Goal: Information Seeking & Learning: Compare options

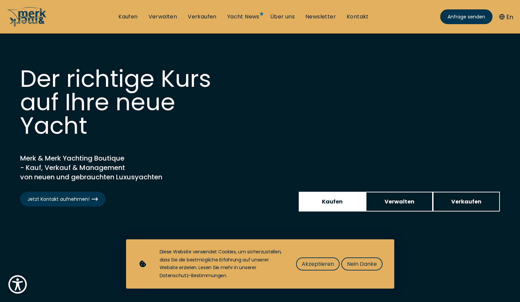
click at [336, 196] on link "Kaufen" at bounding box center [332, 202] width 67 height 20
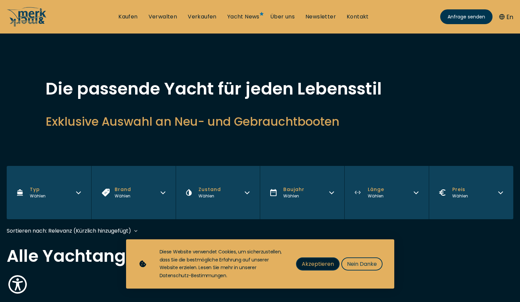
click at [324, 268] on button "Akzeptieren" at bounding box center [318, 264] width 44 height 13
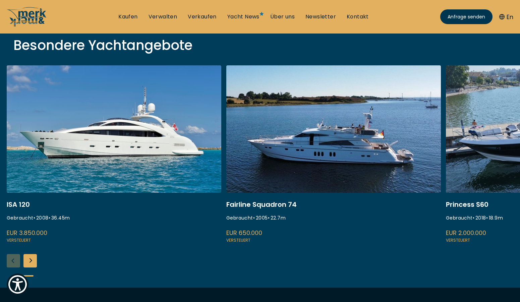
scroll to position [205, 0]
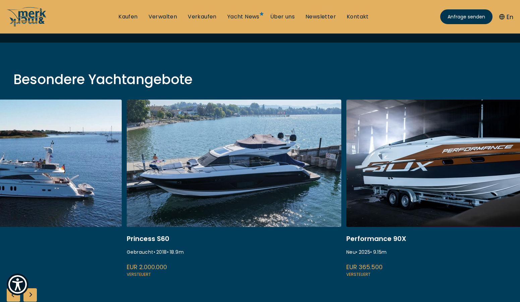
click at [181, 215] on link at bounding box center [234, 189] width 215 height 179
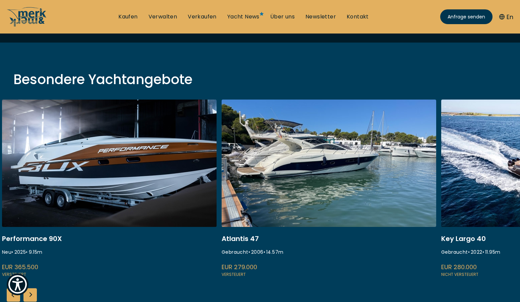
click at [69, 194] on link at bounding box center [109, 189] width 215 height 179
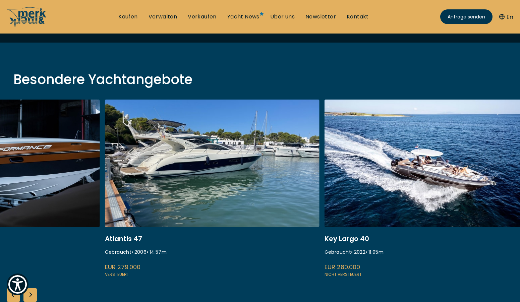
click at [197, 187] on link at bounding box center [212, 189] width 215 height 179
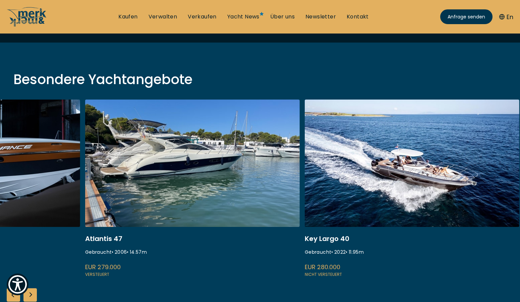
click at [221, 174] on link at bounding box center [192, 189] width 215 height 179
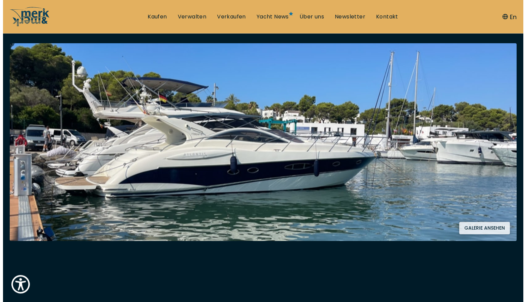
scroll to position [137, 0]
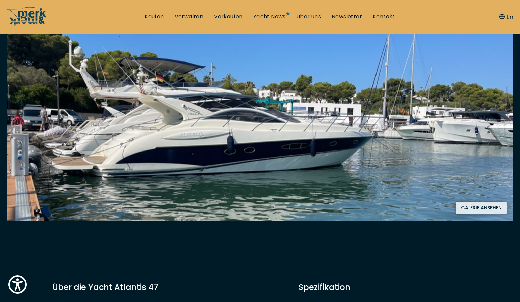
click at [491, 206] on button "Galerie ansehen" at bounding box center [481, 208] width 51 height 12
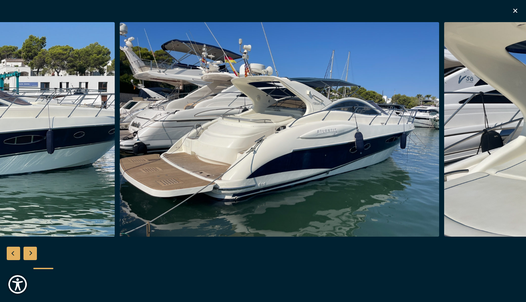
click at [296, 176] on img "button" at bounding box center [280, 129] width 320 height 215
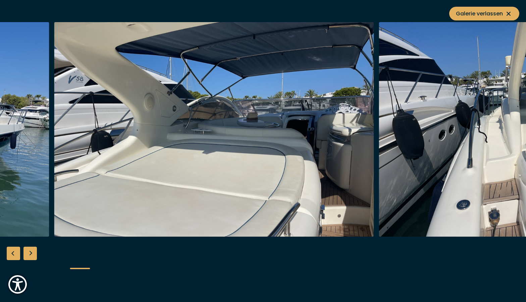
click at [153, 163] on img "button" at bounding box center [214, 129] width 320 height 215
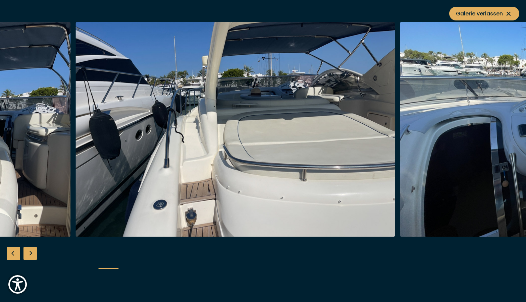
click at [145, 162] on img "button" at bounding box center [235, 129] width 320 height 215
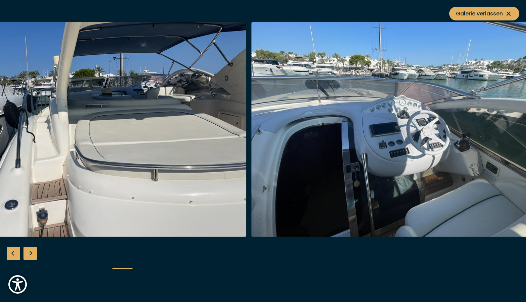
click at [286, 155] on img "button" at bounding box center [411, 129] width 320 height 215
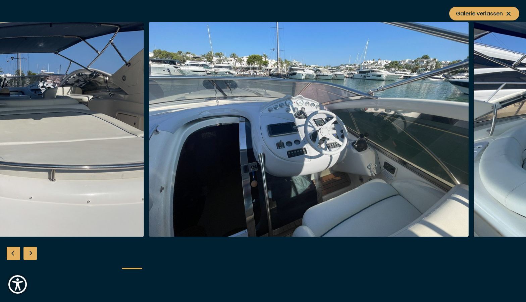
click at [149, 151] on img "button" at bounding box center [309, 129] width 320 height 215
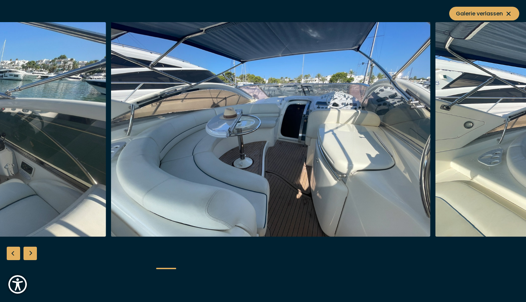
click at [124, 146] on img "button" at bounding box center [271, 129] width 320 height 215
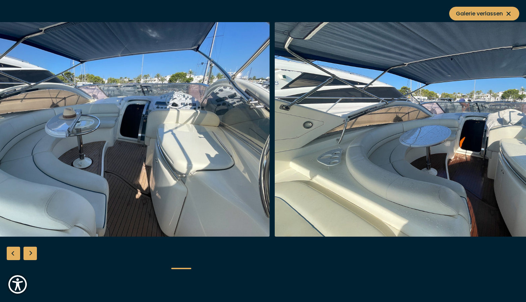
click at [207, 123] on img "button" at bounding box center [110, 129] width 320 height 215
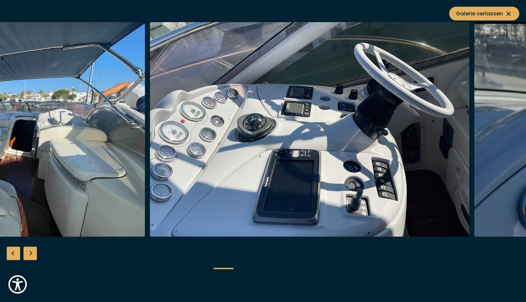
click at [160, 119] on img "button" at bounding box center [310, 129] width 320 height 215
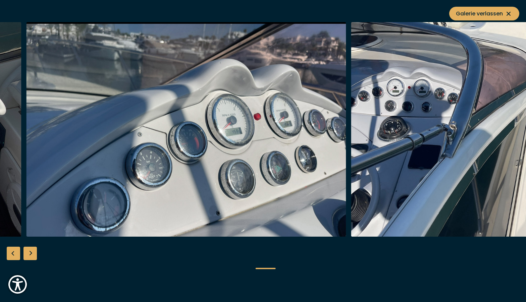
click at [183, 112] on img "button" at bounding box center [187, 129] width 320 height 215
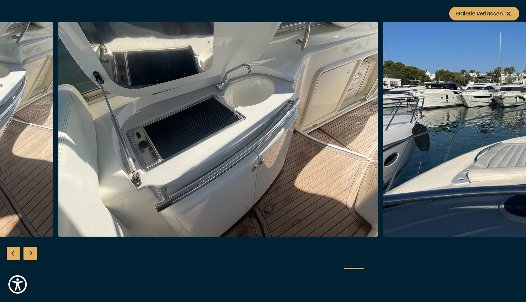
click at [158, 123] on img "button" at bounding box center [218, 129] width 320 height 215
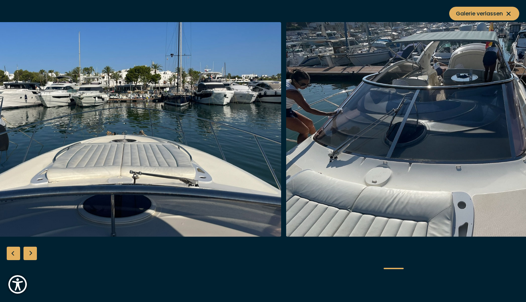
scroll to position [205, 0]
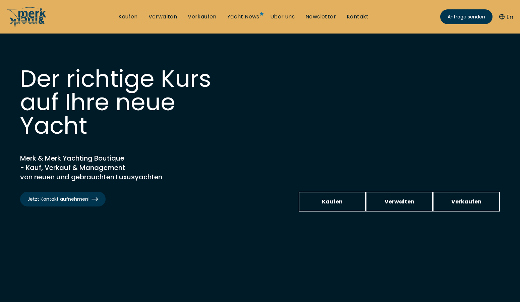
click at [331, 196] on link "Kaufen" at bounding box center [332, 202] width 67 height 20
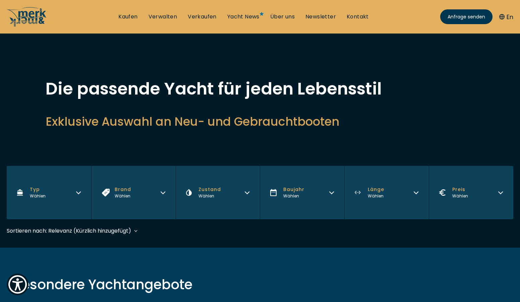
click at [491, 196] on button "Preis Wählen" at bounding box center [471, 192] width 85 height 53
click at [470, 90] on h1 "Die passende Yacht für jeden Lebensstil" at bounding box center [260, 89] width 429 height 17
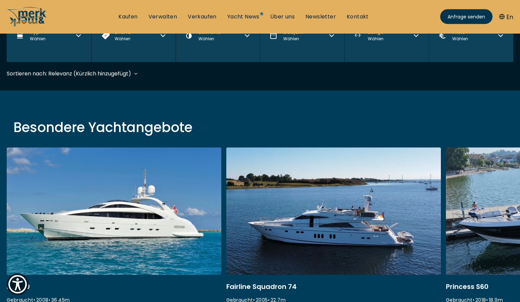
scroll to position [205, 0]
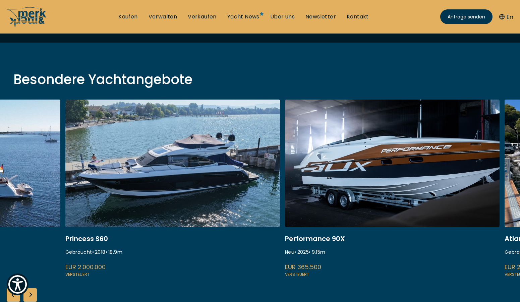
click at [82, 166] on link at bounding box center [172, 189] width 215 height 179
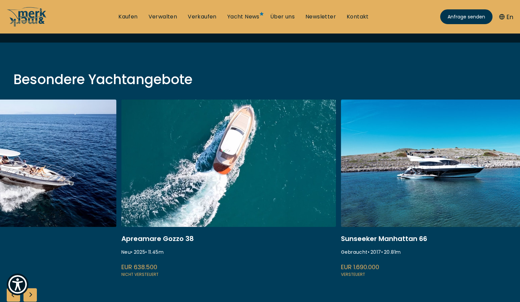
click at [115, 165] on link at bounding box center [9, 189] width 215 height 179
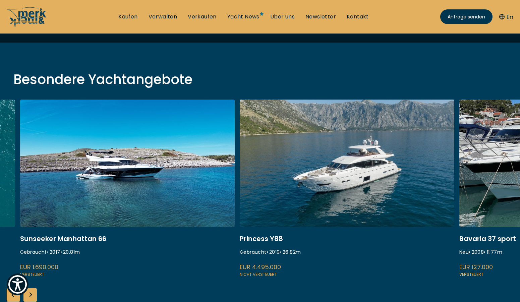
click at [72, 165] on link at bounding box center [127, 189] width 215 height 179
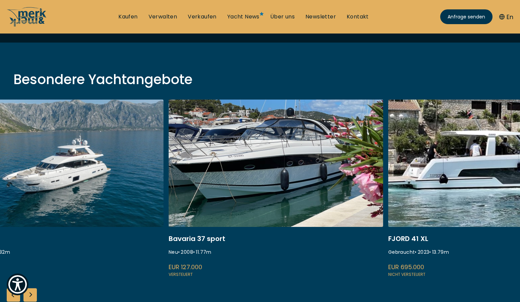
click at [326, 158] on link at bounding box center [276, 189] width 215 height 179
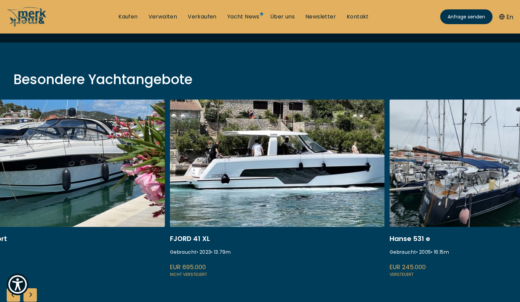
click at [107, 158] on link at bounding box center [57, 189] width 215 height 179
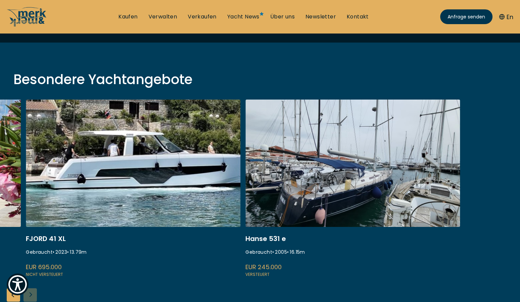
click at [262, 152] on link at bounding box center [353, 189] width 215 height 179
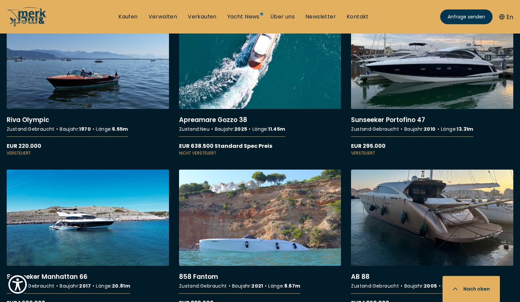
scroll to position [924, 0]
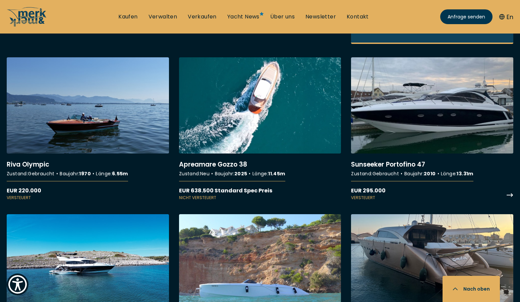
click at [454, 108] on link "More details about Sunseeker Portofino 47" at bounding box center [432, 129] width 162 height 144
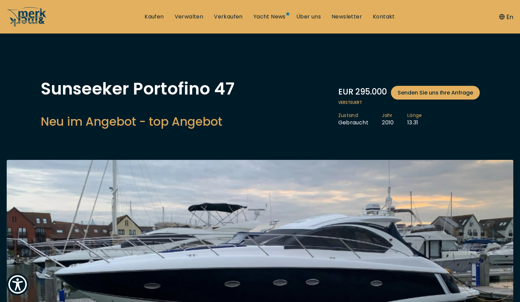
scroll to position [137, 0]
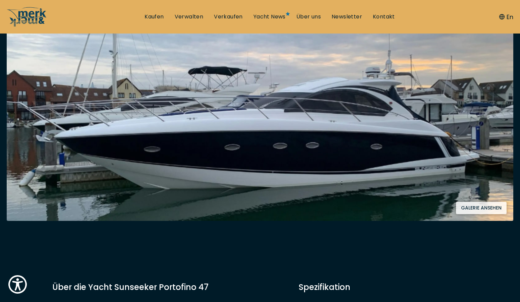
click at [481, 206] on button "Galerie ansehen" at bounding box center [481, 208] width 51 height 12
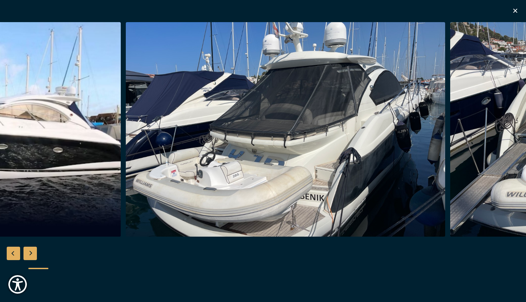
click at [266, 149] on img "button" at bounding box center [286, 129] width 320 height 215
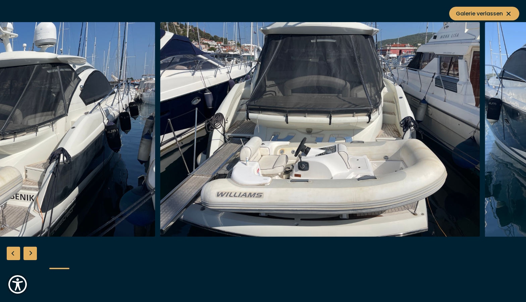
click at [277, 144] on img "button" at bounding box center [320, 129] width 320 height 215
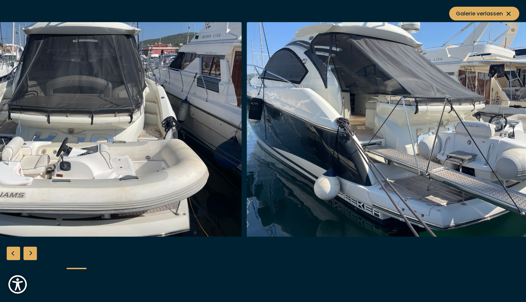
click at [211, 137] on img "button" at bounding box center [82, 129] width 320 height 215
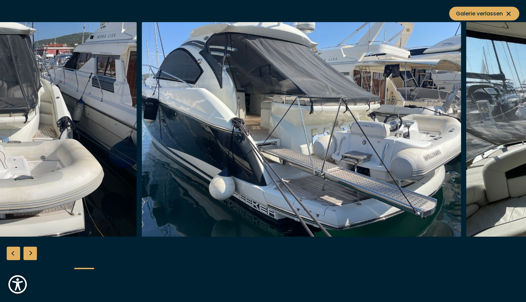
click at [225, 123] on img "button" at bounding box center [302, 129] width 320 height 215
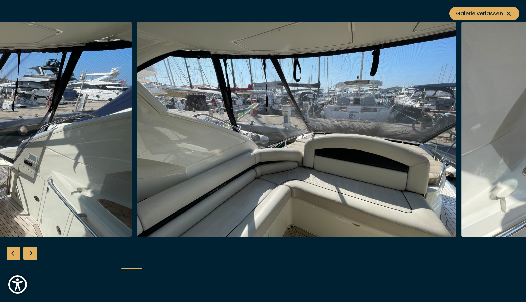
click at [189, 121] on img "button" at bounding box center [297, 129] width 320 height 215
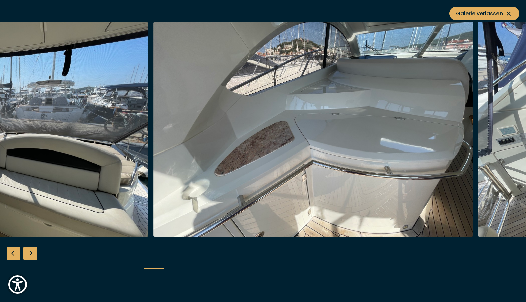
click at [163, 109] on img "button" at bounding box center [313, 129] width 320 height 215
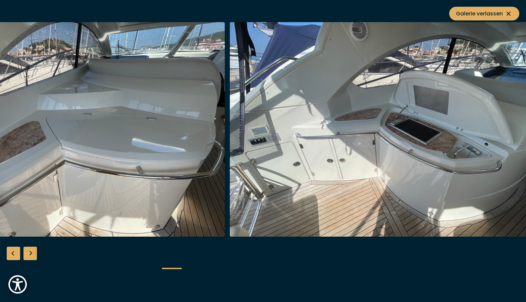
click at [129, 106] on img "button" at bounding box center [65, 129] width 320 height 215
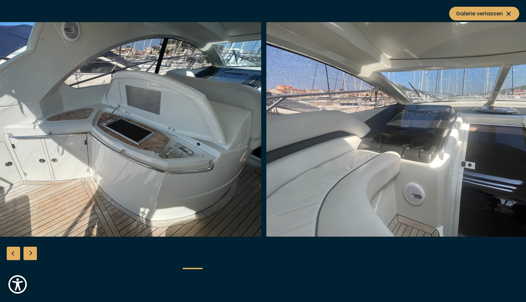
click at [147, 101] on img "button" at bounding box center [102, 129] width 320 height 215
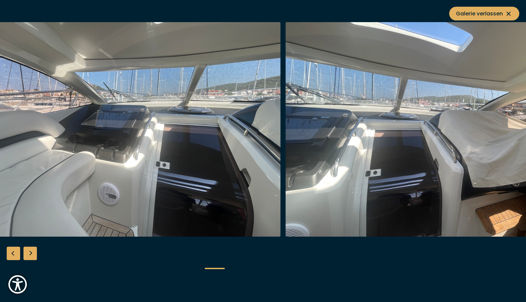
click at [149, 105] on img "button" at bounding box center [121, 129] width 320 height 215
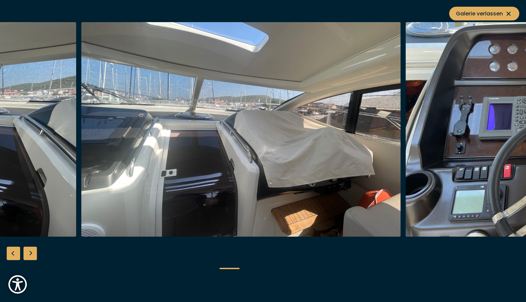
click at [274, 106] on img "button" at bounding box center [241, 129] width 320 height 215
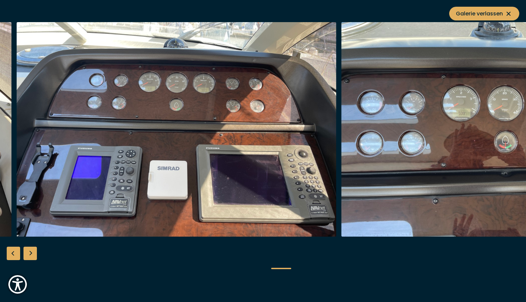
click at [341, 101] on img "button" at bounding box center [501, 129] width 320 height 215
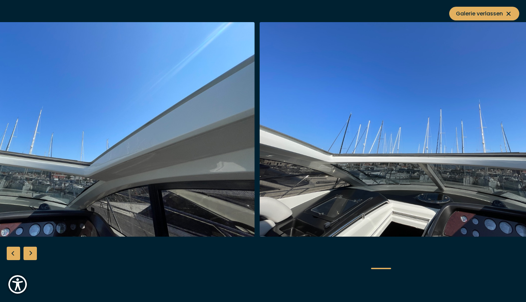
click at [101, 104] on img "button" at bounding box center [95, 129] width 320 height 215
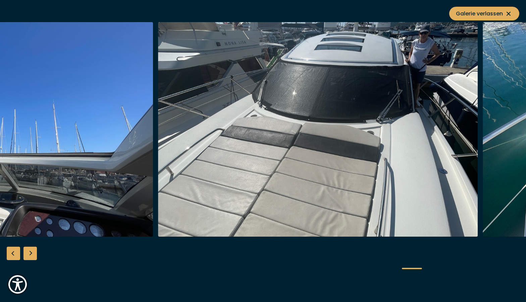
click at [184, 103] on img "button" at bounding box center [318, 129] width 320 height 215
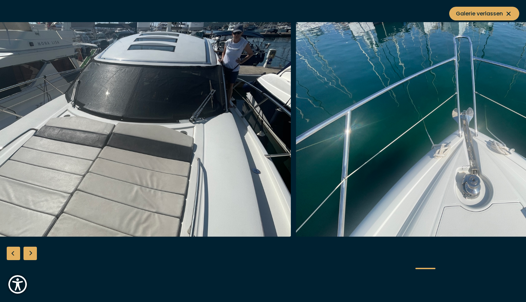
click at [296, 96] on img "button" at bounding box center [456, 129] width 320 height 215
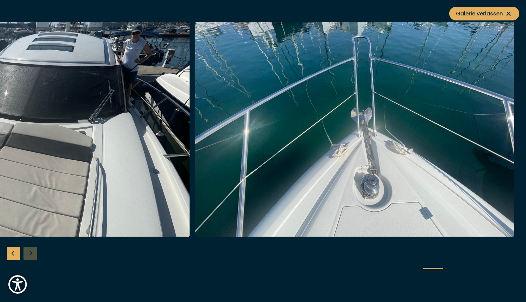
click at [261, 89] on img "button" at bounding box center [355, 129] width 320 height 215
click at [508, 11] on icon at bounding box center [509, 14] width 8 height 8
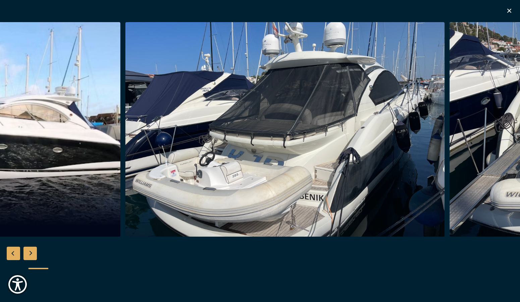
scroll to position [342, 0]
click at [512, 9] on icon "button" at bounding box center [510, 11] width 8 height 8
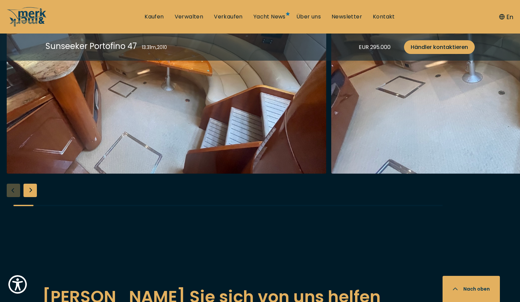
scroll to position [1403, 0]
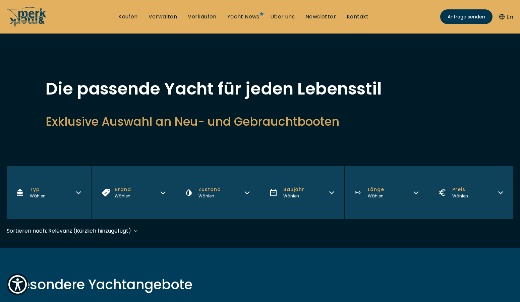
click at [484, 193] on button "Preis Wählen" at bounding box center [471, 192] width 85 height 53
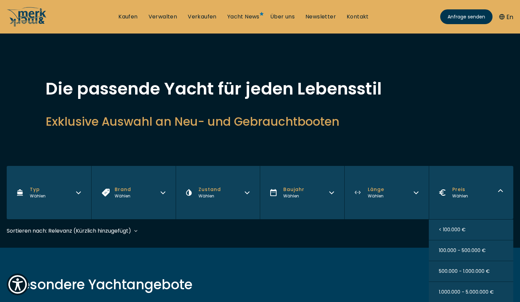
click at [472, 273] on span "500.000 - 1.000.000 €" at bounding box center [464, 271] width 51 height 7
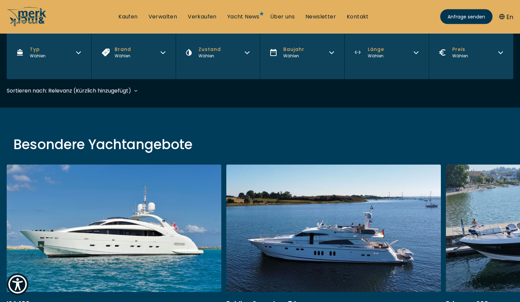
scroll to position [160, 0]
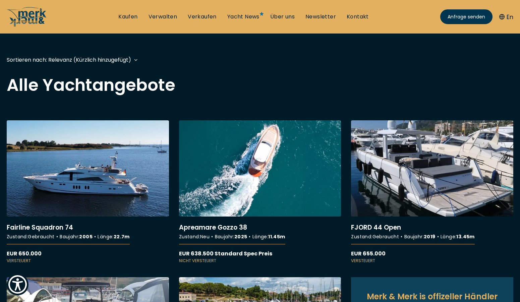
scroll to position [205, 0]
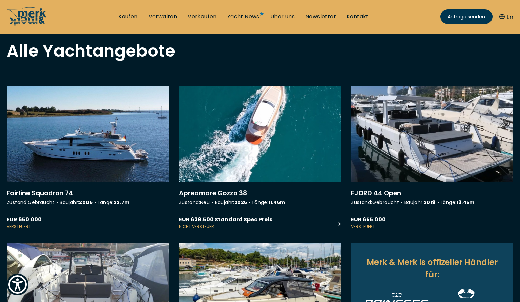
click at [339, 225] on link "More details about Apreamare Gozzo 38" at bounding box center [260, 158] width 162 height 144
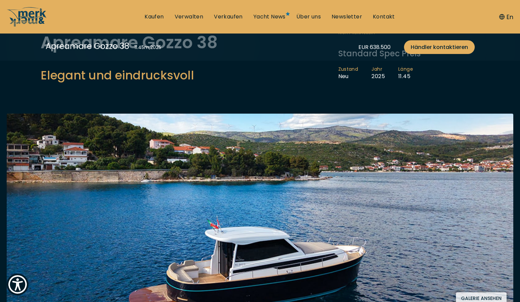
scroll to position [205, 0]
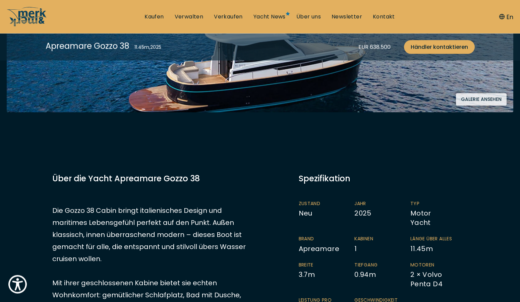
scroll to position [232, 0]
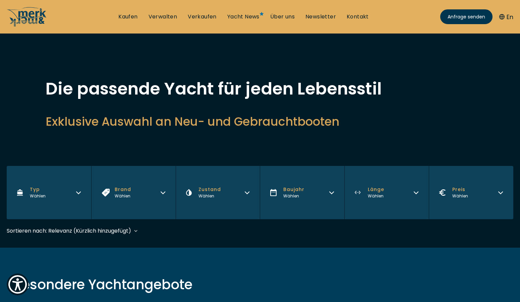
click at [485, 197] on button "Preis Wählen" at bounding box center [471, 192] width 85 height 53
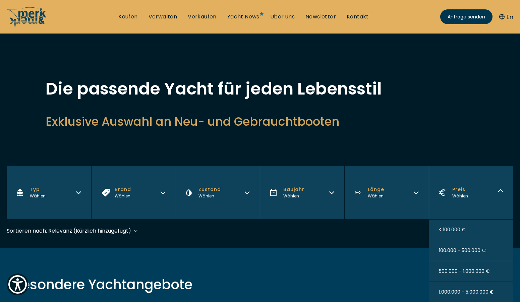
click at [480, 250] on span "100.000 - 500.000 €" at bounding box center [462, 250] width 47 height 7
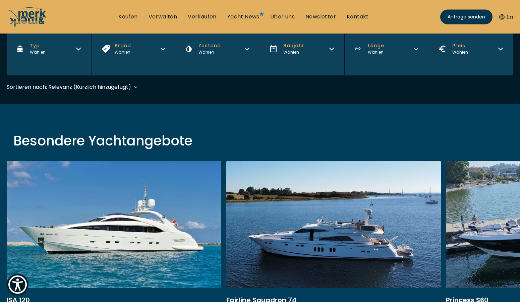
scroll to position [162, 0]
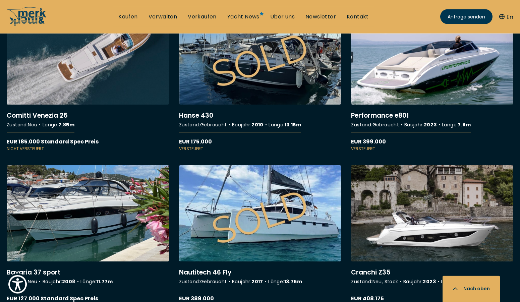
scroll to position [1095, 0]
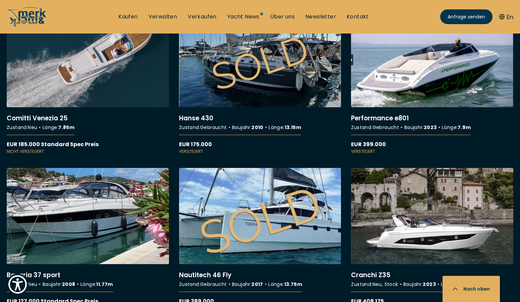
click at [227, 210] on link "More details about Nautitech 46 Fly" at bounding box center [260, 240] width 162 height 144
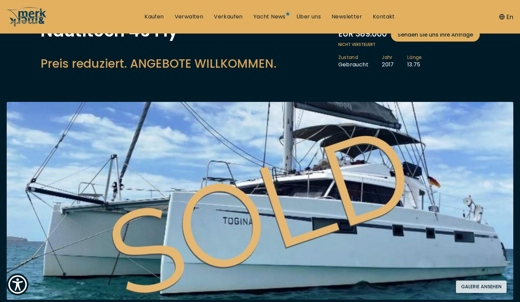
scroll to position [103, 0]
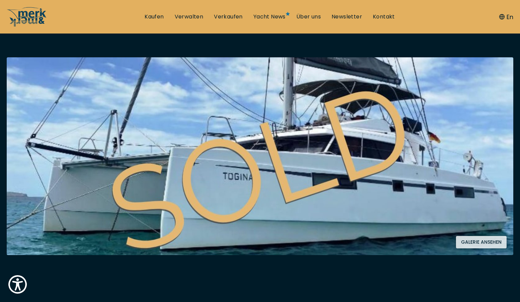
click at [482, 241] on button "Galerie ansehen" at bounding box center [481, 242] width 51 height 12
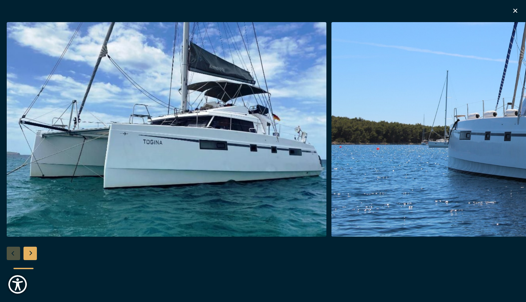
click at [26, 256] on div "Next slide" at bounding box center [29, 253] width 13 height 13
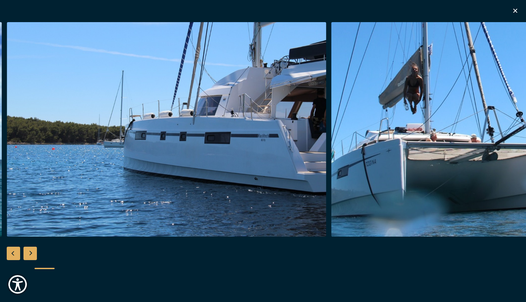
click at [29, 255] on div "Next slide" at bounding box center [29, 253] width 13 height 13
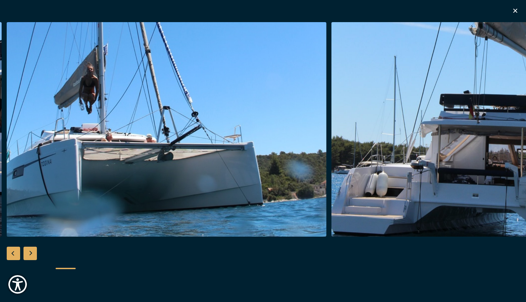
click at [29, 255] on div "Next slide" at bounding box center [29, 253] width 13 height 13
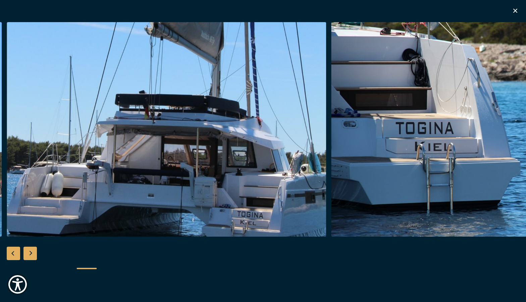
click at [29, 255] on div "Next slide" at bounding box center [29, 253] width 13 height 13
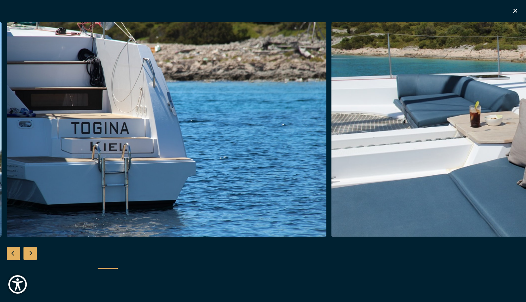
click at [29, 255] on div "Next slide" at bounding box center [29, 253] width 13 height 13
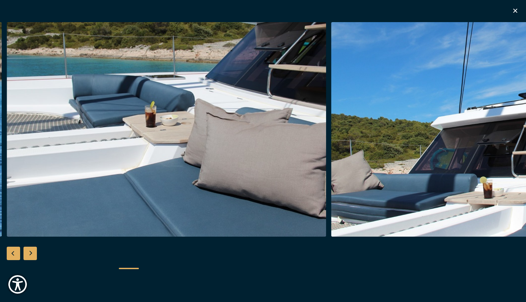
click at [29, 255] on div "Next slide" at bounding box center [29, 253] width 13 height 13
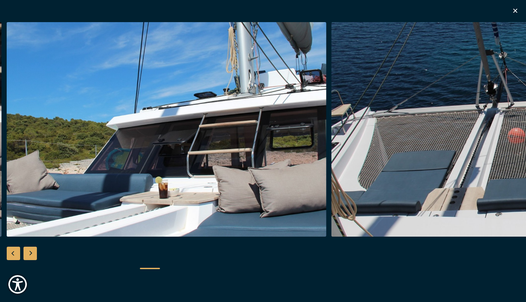
click at [29, 255] on div "Next slide" at bounding box center [29, 253] width 13 height 13
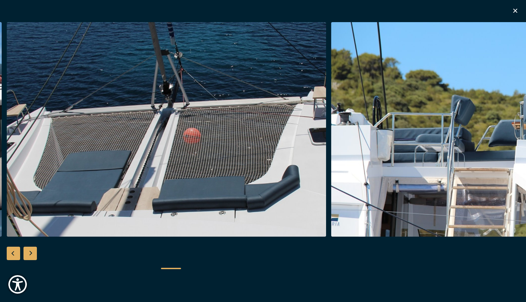
click at [29, 255] on div "Next slide" at bounding box center [29, 253] width 13 height 13
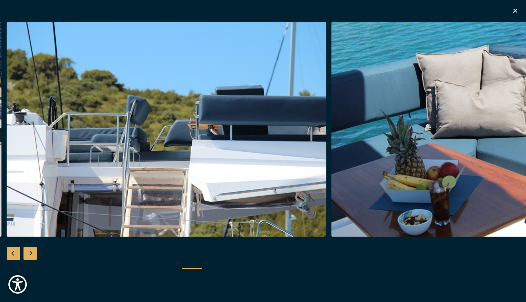
click at [29, 255] on div "Next slide" at bounding box center [29, 253] width 13 height 13
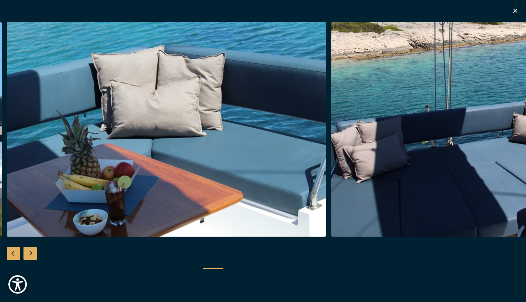
click at [29, 255] on div "Next slide" at bounding box center [29, 253] width 13 height 13
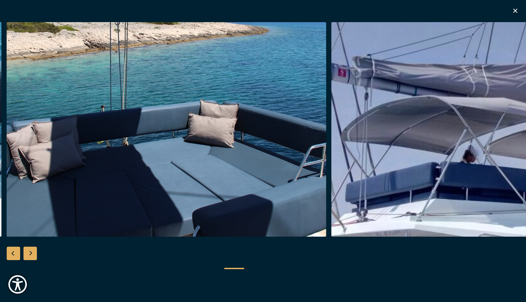
click at [29, 255] on div "Next slide" at bounding box center [29, 253] width 13 height 13
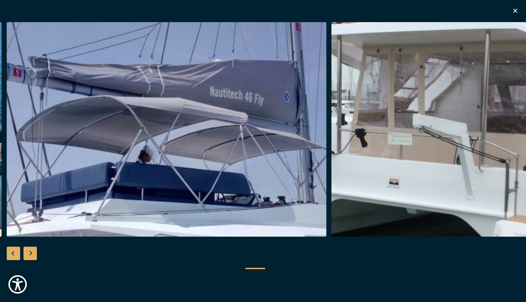
click at [29, 255] on div "Next slide" at bounding box center [29, 253] width 13 height 13
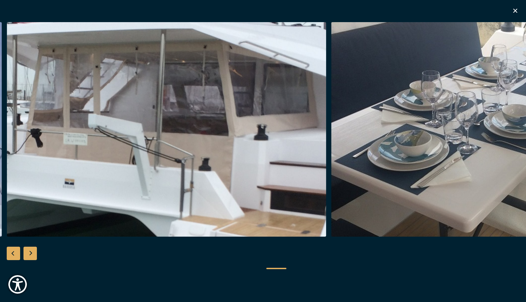
click at [29, 255] on div "Next slide" at bounding box center [29, 253] width 13 height 13
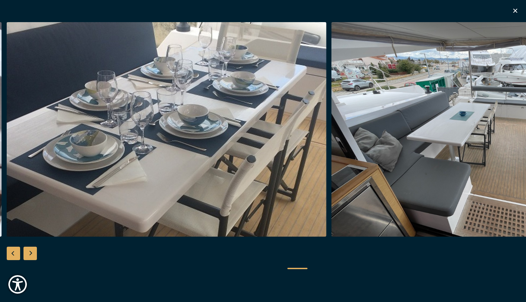
click at [38, 252] on div at bounding box center [263, 151] width 526 height 258
click at [34, 251] on div "Next slide" at bounding box center [29, 253] width 13 height 13
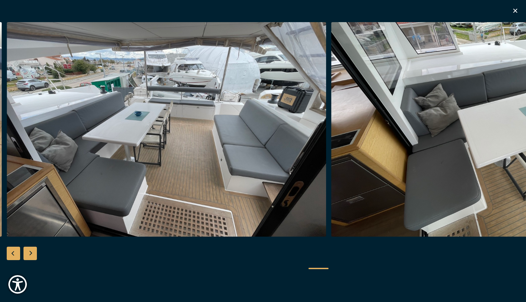
click at [34, 251] on div "Next slide" at bounding box center [29, 253] width 13 height 13
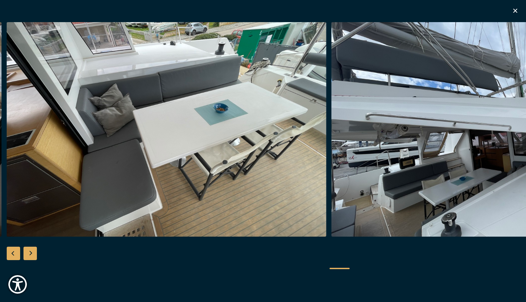
click at [11, 252] on div "Previous slide" at bounding box center [13, 253] width 13 height 13
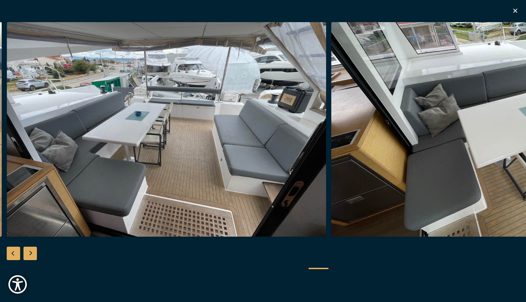
click at [29, 250] on div "Next slide" at bounding box center [29, 253] width 13 height 13
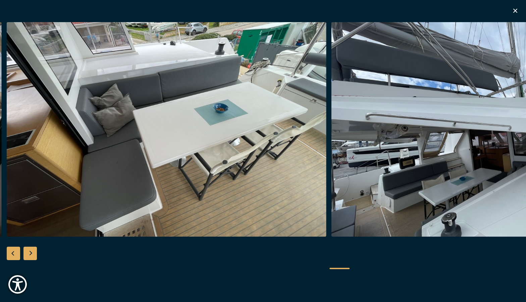
click at [29, 250] on div "Next slide" at bounding box center [29, 253] width 13 height 13
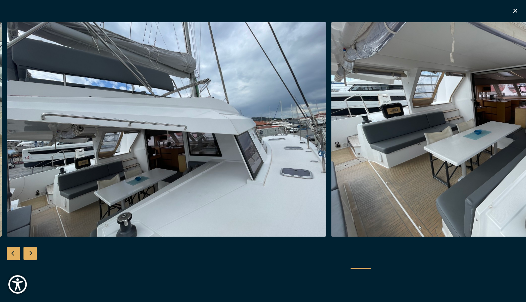
click at [29, 250] on div "Next slide" at bounding box center [29, 253] width 13 height 13
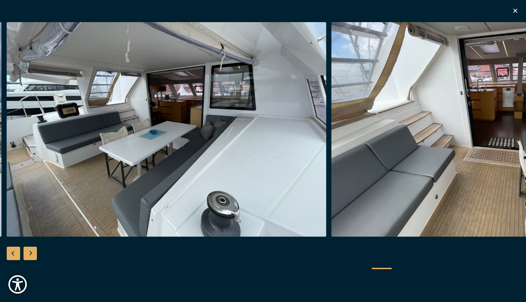
click at [29, 250] on div "Next slide" at bounding box center [29, 253] width 13 height 13
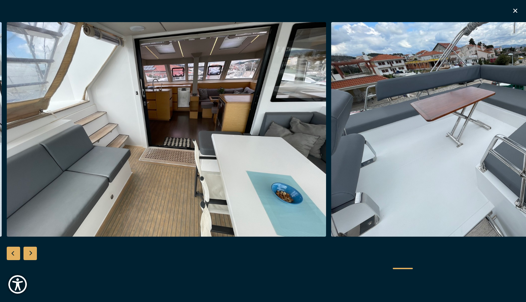
click at [29, 250] on div "Next slide" at bounding box center [29, 253] width 13 height 13
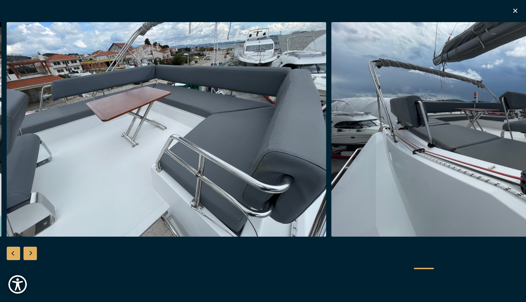
click at [29, 250] on div "Next slide" at bounding box center [29, 253] width 13 height 13
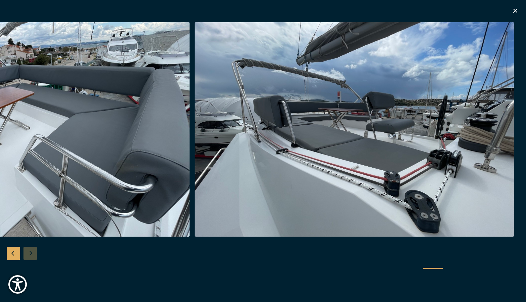
click at [29, 250] on div at bounding box center [263, 151] width 526 height 258
click at [34, 252] on div at bounding box center [263, 151] width 526 height 258
click at [431, 266] on div at bounding box center [227, 268] width 429 height 17
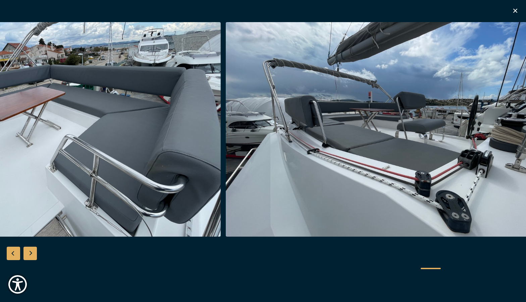
click at [515, 8] on icon "button" at bounding box center [515, 11] width 8 height 8
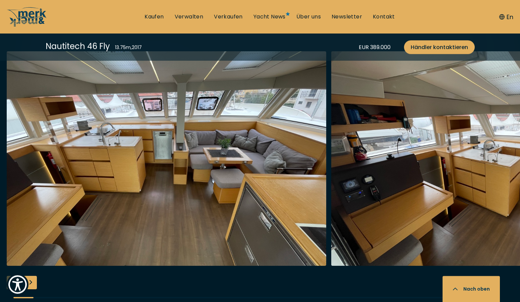
scroll to position [1300, 0]
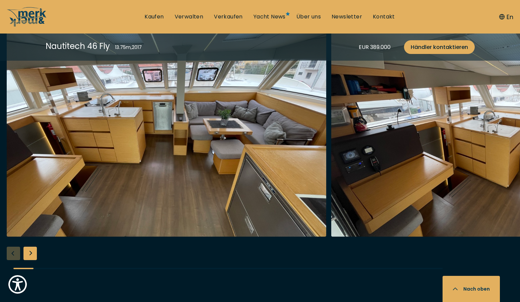
click at [36, 256] on div "Next slide" at bounding box center [29, 253] width 13 height 13
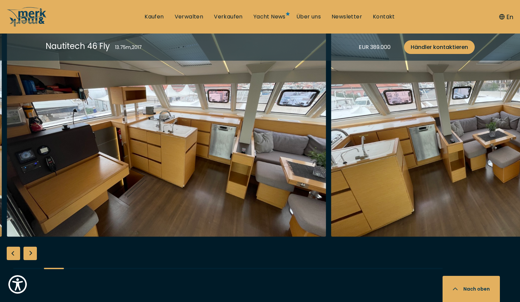
click at [36, 256] on div "Next slide" at bounding box center [29, 253] width 13 height 13
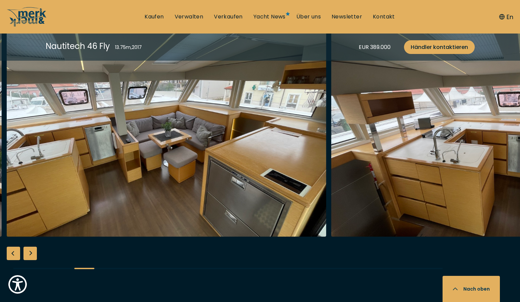
click at [36, 256] on div "Next slide" at bounding box center [29, 253] width 13 height 13
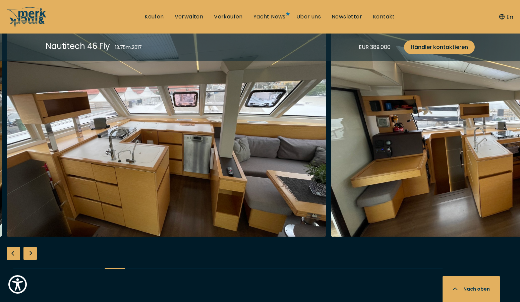
click at [36, 256] on div "Next slide" at bounding box center [29, 253] width 13 height 13
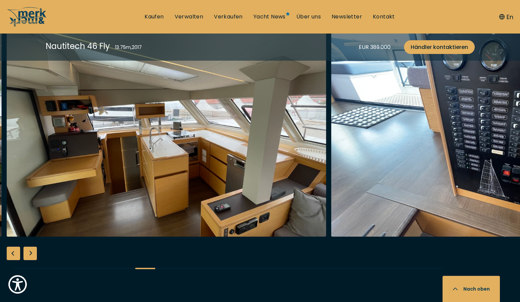
click at [36, 256] on div "Next slide" at bounding box center [29, 253] width 13 height 13
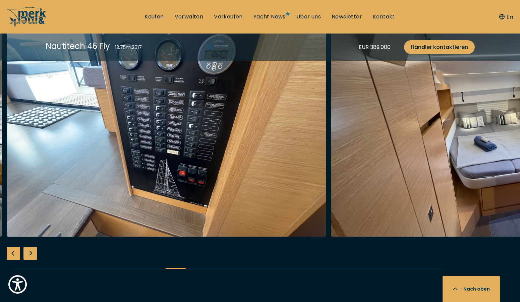
click at [36, 256] on div "Next slide" at bounding box center [29, 253] width 13 height 13
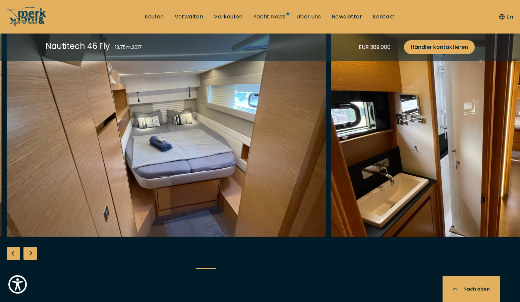
click at [32, 256] on div "Next slide" at bounding box center [29, 253] width 13 height 13
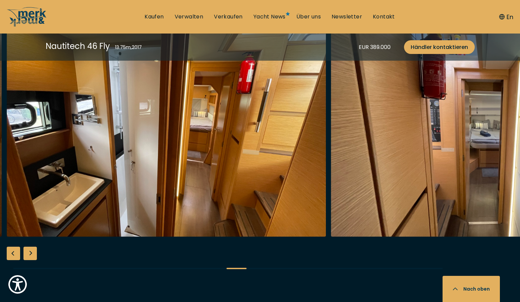
click at [32, 256] on div "Next slide" at bounding box center [29, 253] width 13 height 13
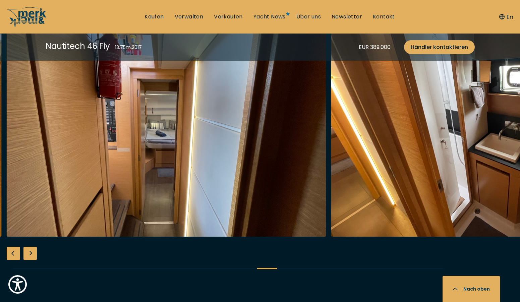
click at [32, 256] on div "Next slide" at bounding box center [29, 253] width 13 height 13
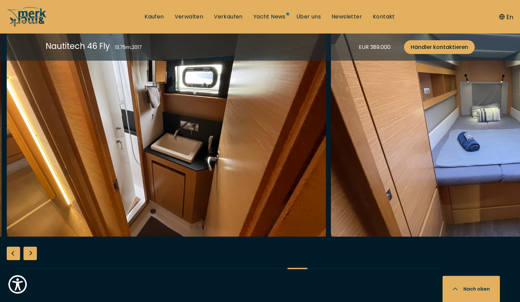
click at [32, 256] on div "Next slide" at bounding box center [29, 253] width 13 height 13
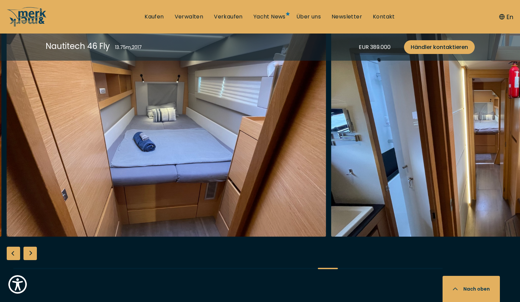
click at [32, 256] on div "Next slide" at bounding box center [29, 253] width 13 height 13
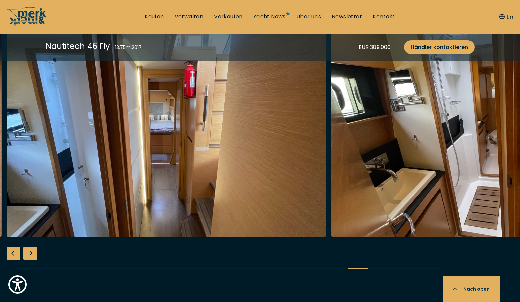
click at [32, 256] on div "Next slide" at bounding box center [29, 253] width 13 height 13
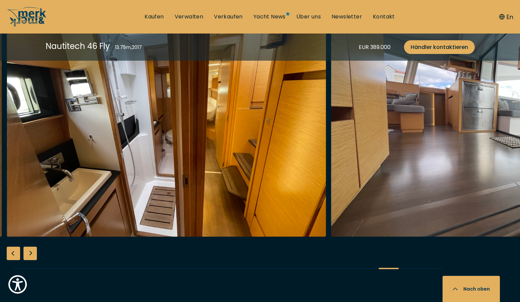
click at [32, 256] on div "Next slide" at bounding box center [29, 253] width 13 height 13
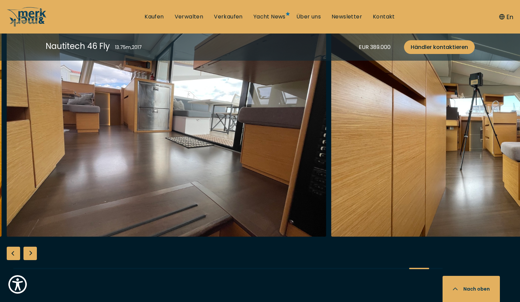
click at [32, 256] on div "Next slide" at bounding box center [29, 253] width 13 height 13
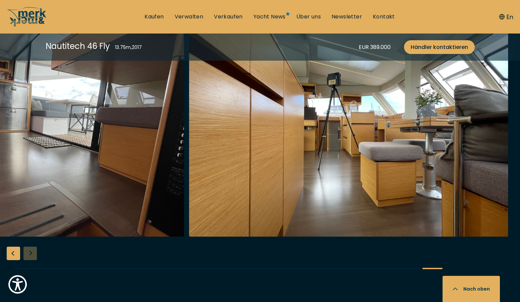
click at [32, 256] on div at bounding box center [260, 151] width 520 height 258
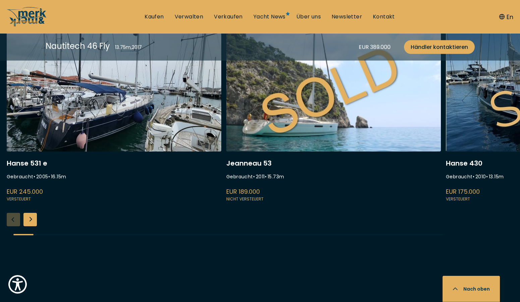
scroll to position [2190, 0]
